Goal: Information Seeking & Learning: Find specific fact

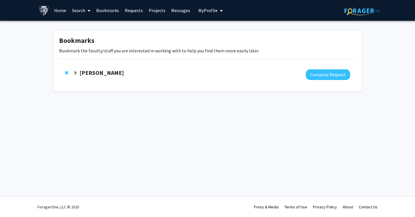
click at [65, 72] on span "Remove Joann Bodurtha from bookmarks" at bounding box center [66, 73] width 3 height 5
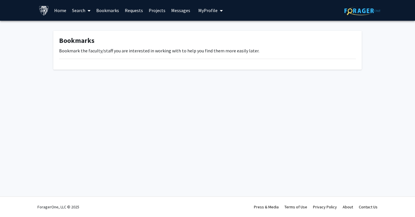
click at [72, 10] on link "Search" at bounding box center [81, 10] width 24 height 20
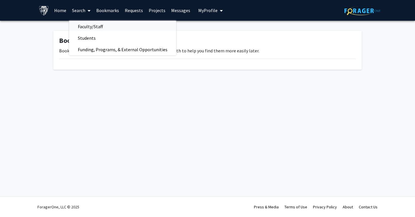
click at [89, 28] on span "Faculty/Staff" at bounding box center [90, 27] width 42 height 12
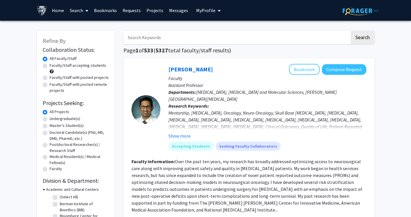
click at [148, 40] on input "Search Keywords" at bounding box center [236, 37] width 226 height 13
click at [351, 31] on button "Search" at bounding box center [363, 37] width 24 height 13
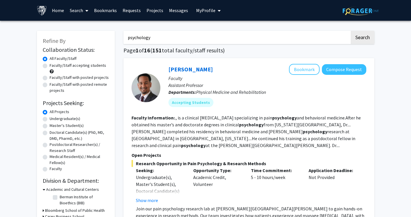
click at [186, 39] on input "psychology" at bounding box center [236, 37] width 226 height 13
click at [202, 145] on section "Faculty Information: ., is a clinical [MEDICAL_DATA] specializing in pain psych…" at bounding box center [248, 131] width 235 height 35
click at [178, 38] on input "psychology" at bounding box center [236, 37] width 226 height 13
type input "psychology perception"
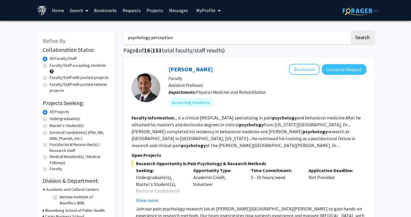
click at [351, 31] on button "Search" at bounding box center [363, 37] width 24 height 13
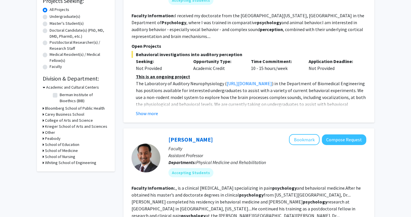
scroll to position [75, 0]
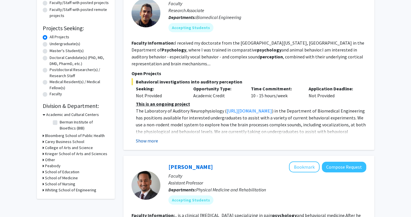
click at [152, 142] on button "Show more" at bounding box center [147, 141] width 22 height 7
